Goal: Obtain resource: Download file/media

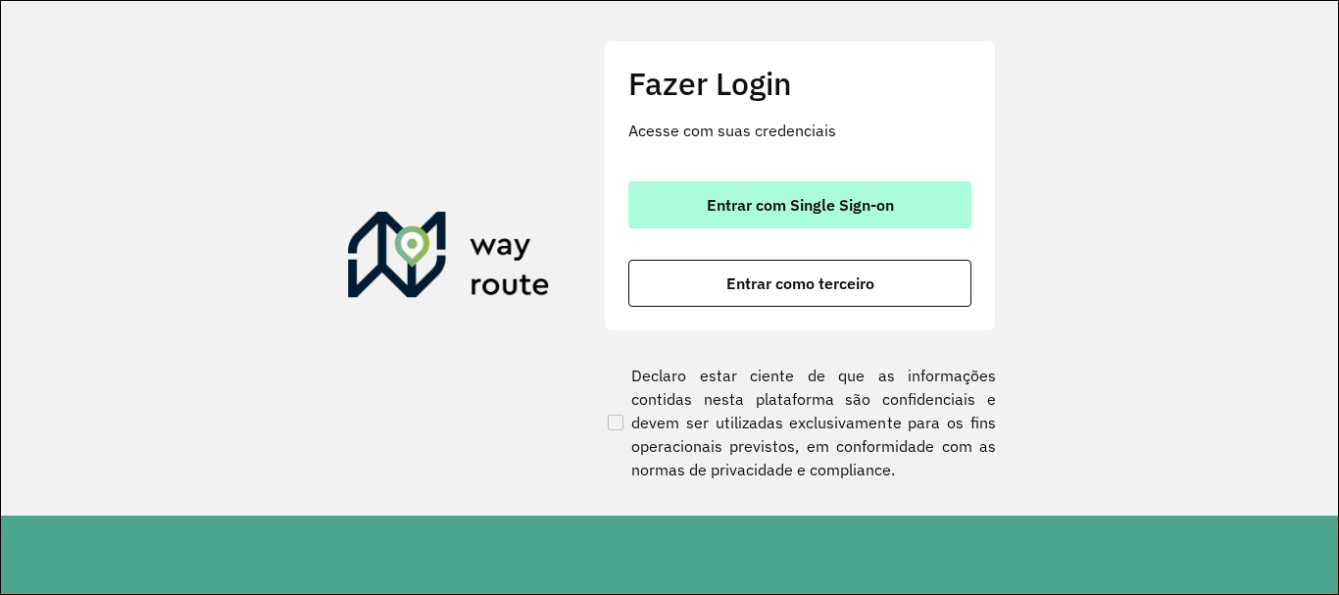
click at [692, 207] on button "Entrar com Single Sign-on" at bounding box center [799, 204] width 343 height 47
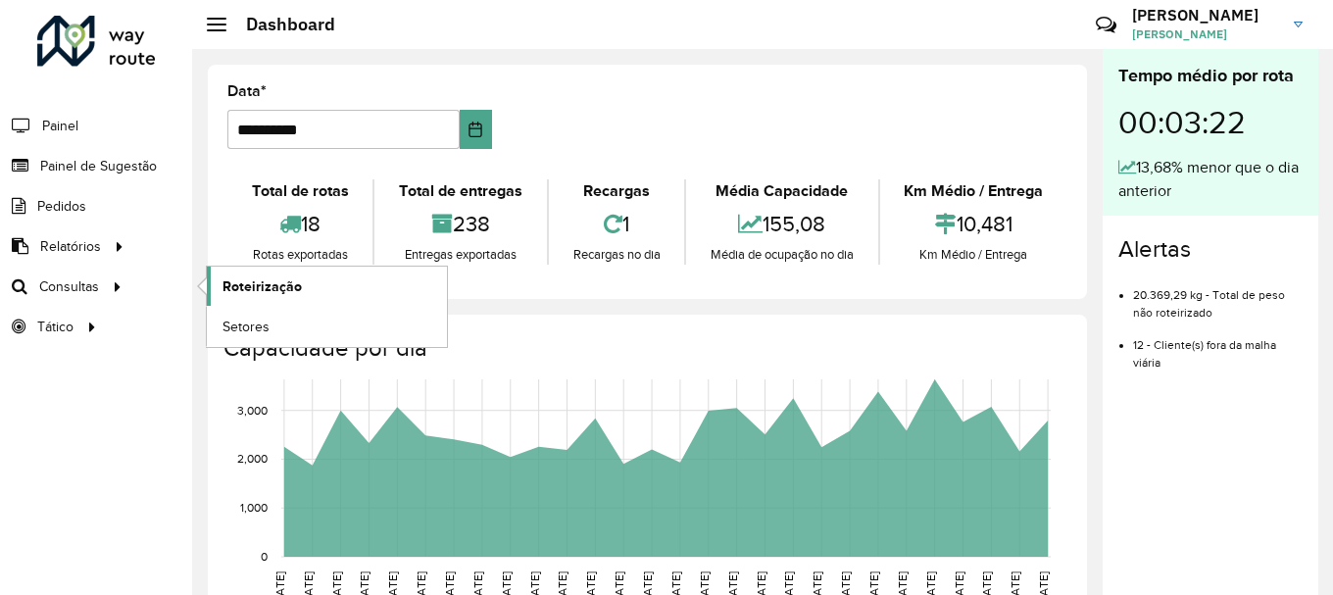
click at [241, 291] on span "Roteirização" at bounding box center [261, 286] width 79 height 21
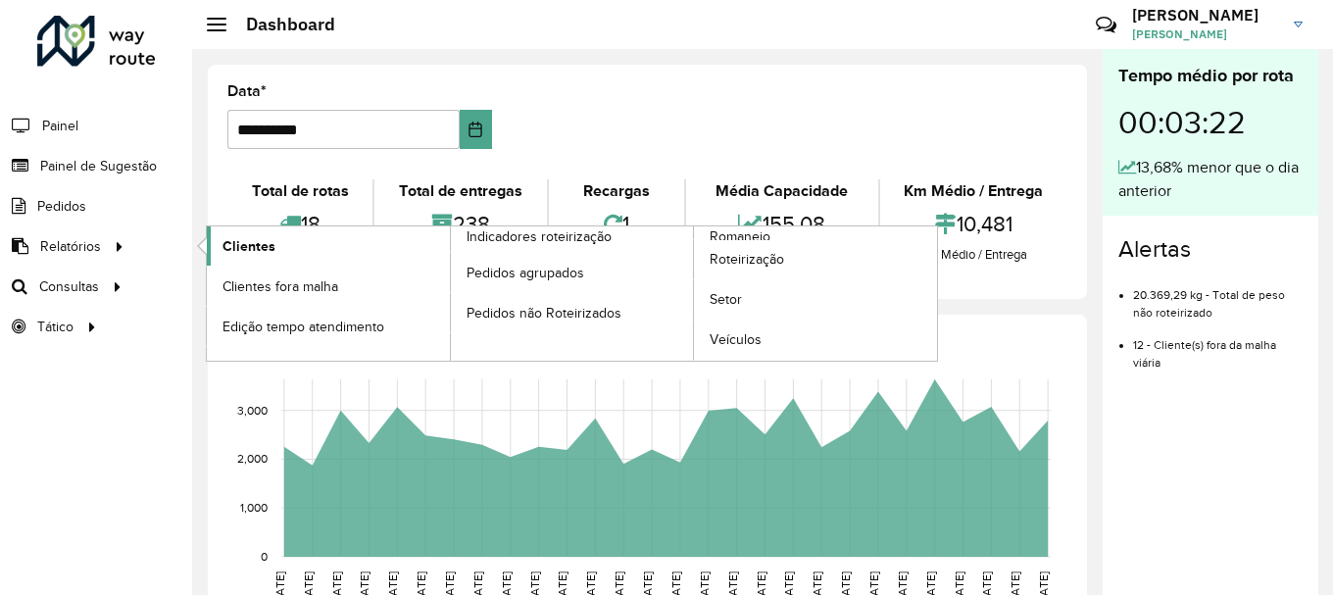
click at [321, 252] on link "Clientes" at bounding box center [328, 245] width 243 height 39
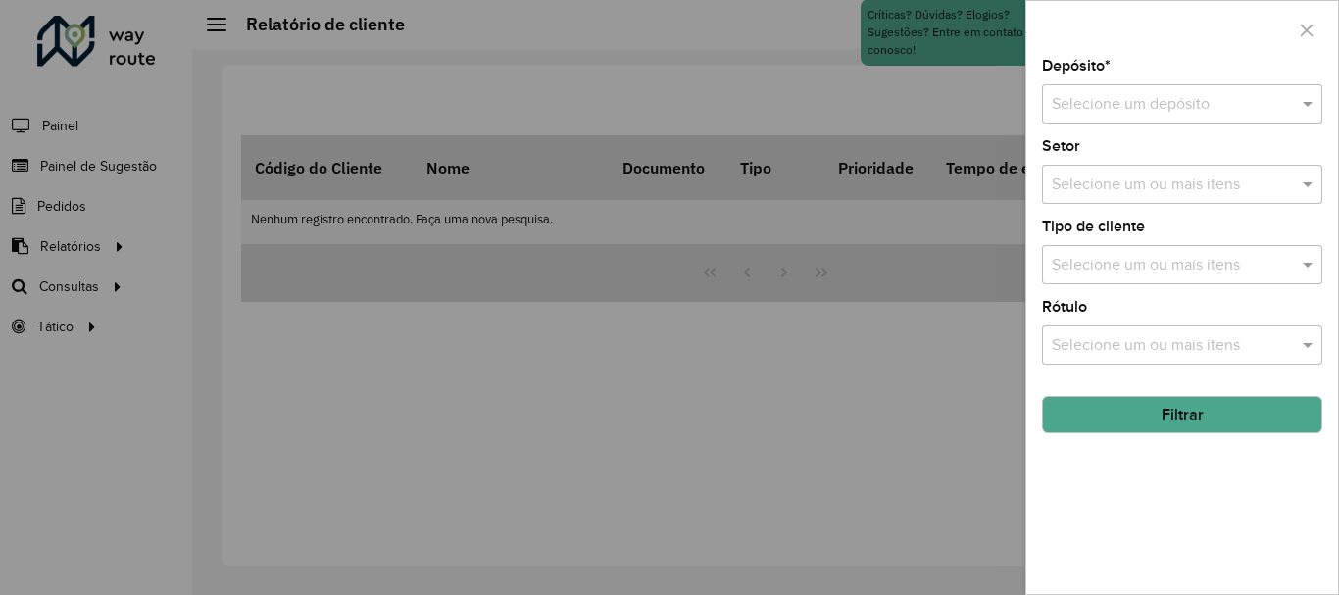
click at [1137, 115] on input "text" at bounding box center [1162, 105] width 221 height 24
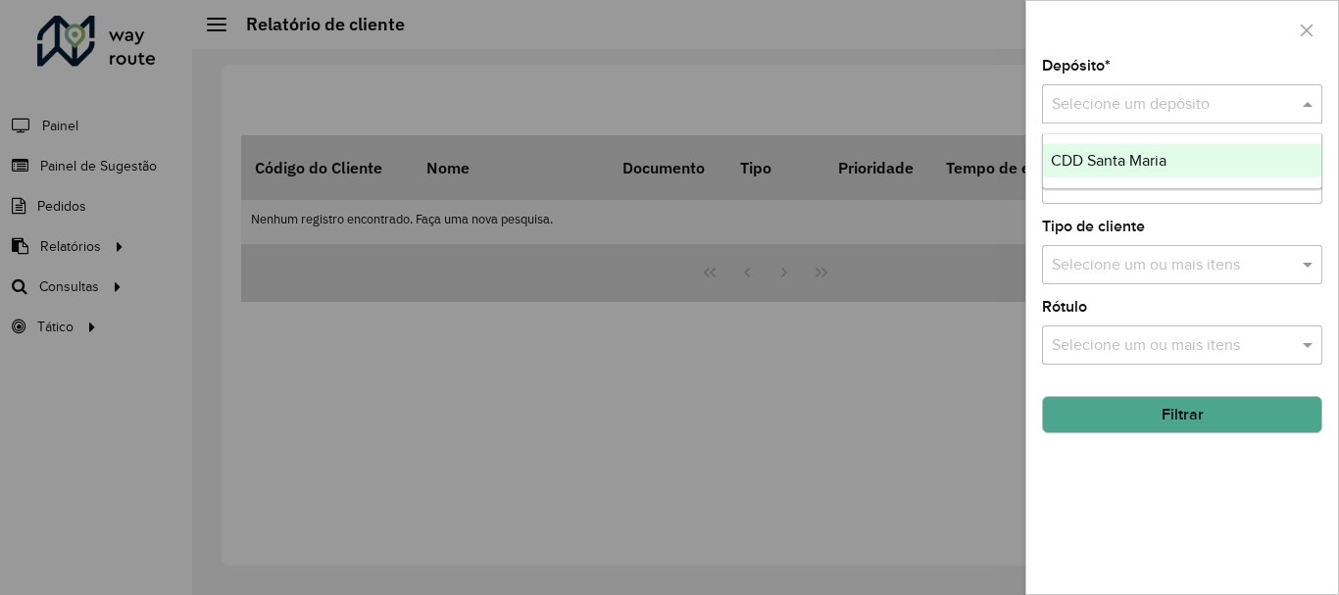
click at [1114, 155] on span "CDD Santa Maria" at bounding box center [1109, 160] width 116 height 17
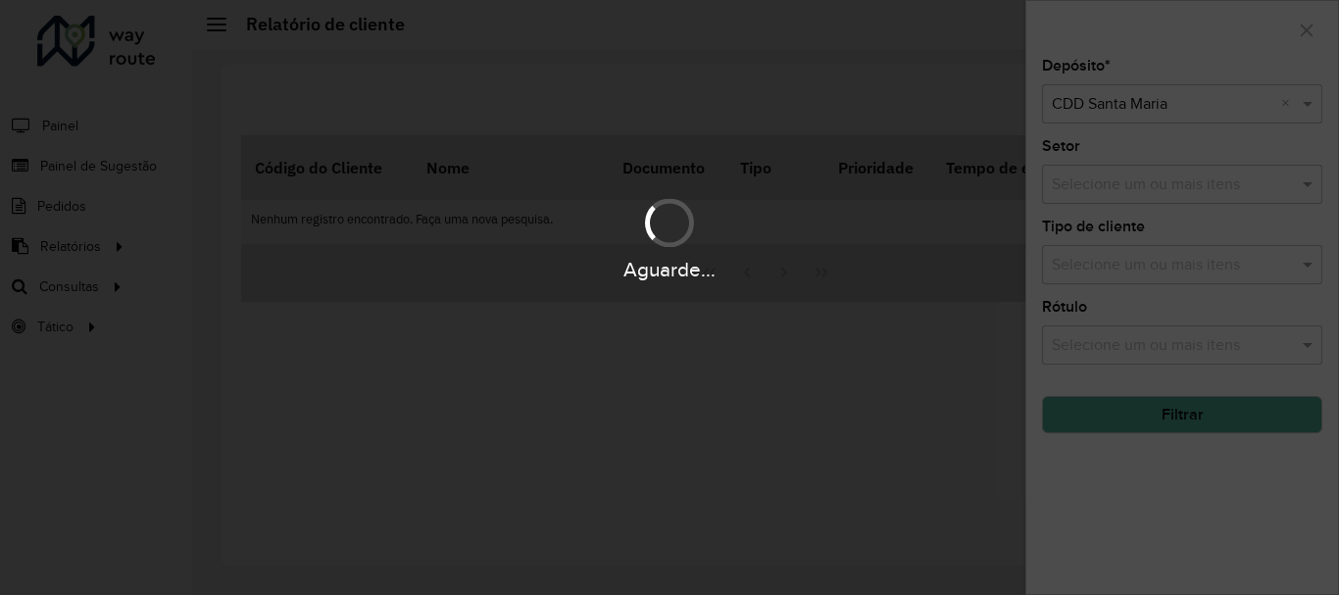
click at [1116, 40] on div "Aguarde..." at bounding box center [669, 297] width 1339 height 595
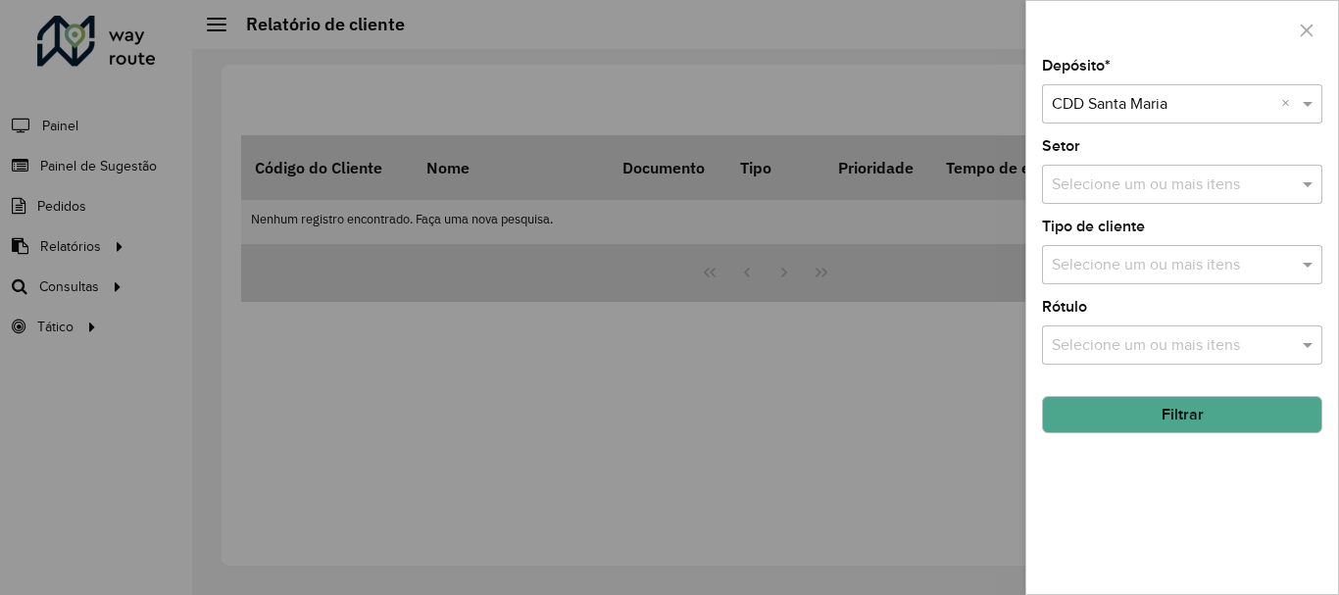
click at [1202, 403] on button "Filtrar" at bounding box center [1182, 414] width 280 height 37
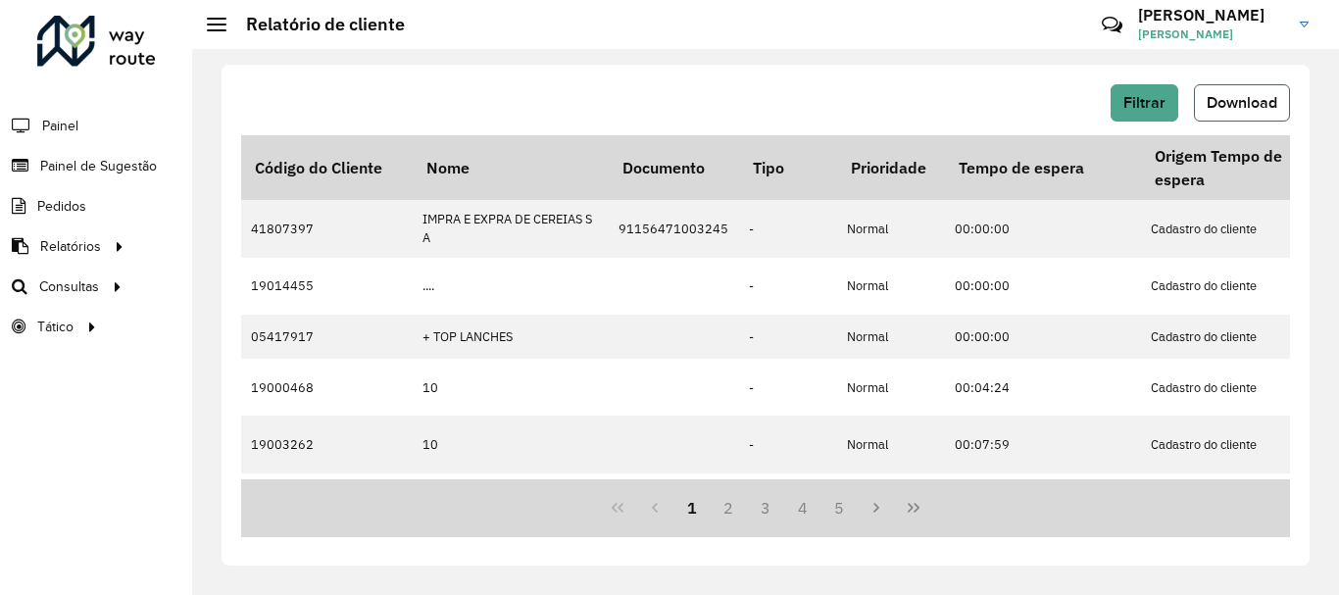
click at [1235, 102] on span "Download" at bounding box center [1241, 102] width 71 height 17
